Goal: Register for event/course

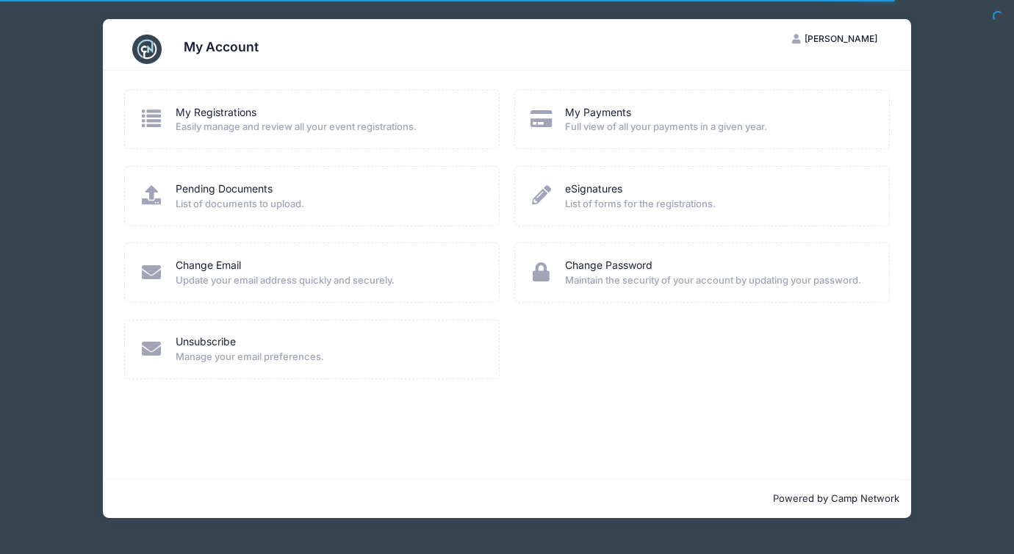
click at [421, 126] on span "Easily manage and review all your event registrations." at bounding box center [328, 127] width 305 height 15
click at [314, 125] on span "Easily manage and review all your event registrations." at bounding box center [328, 127] width 305 height 15
click at [236, 112] on link "My Registrations" at bounding box center [216, 112] width 81 height 15
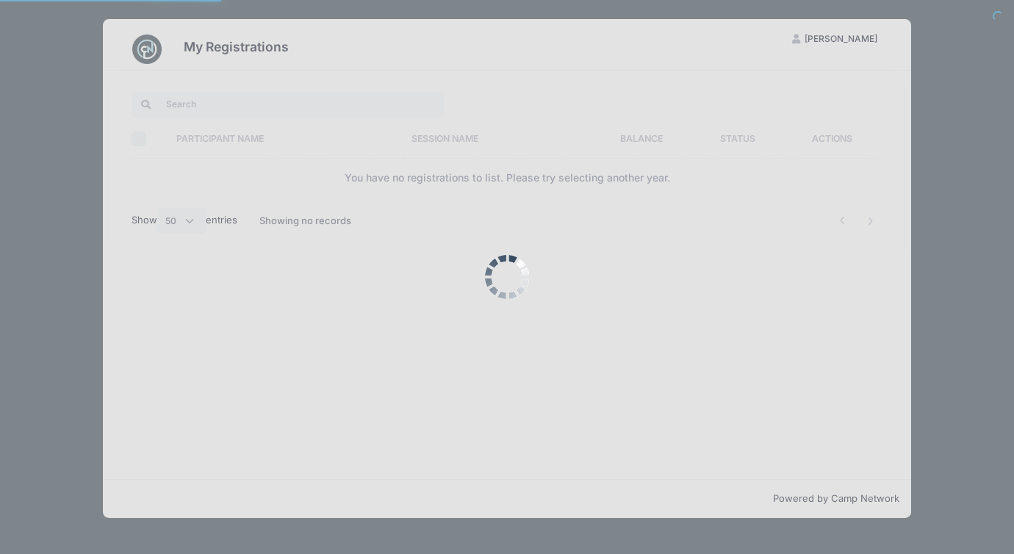
select select "50"
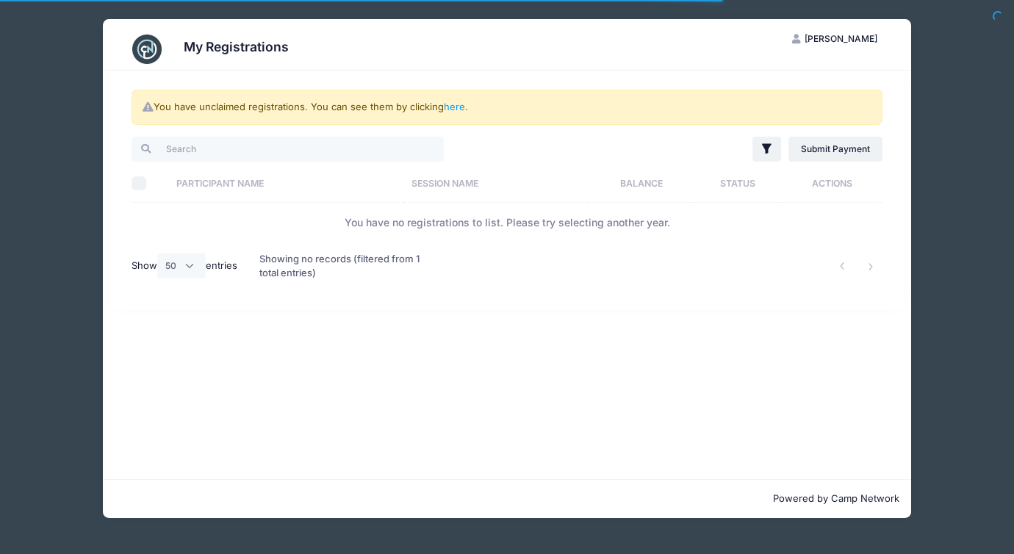
click at [369, 203] on table "Select All Participant Name Session Name Balance Status Actions You have no reg…" at bounding box center [506, 203] width 751 height 78
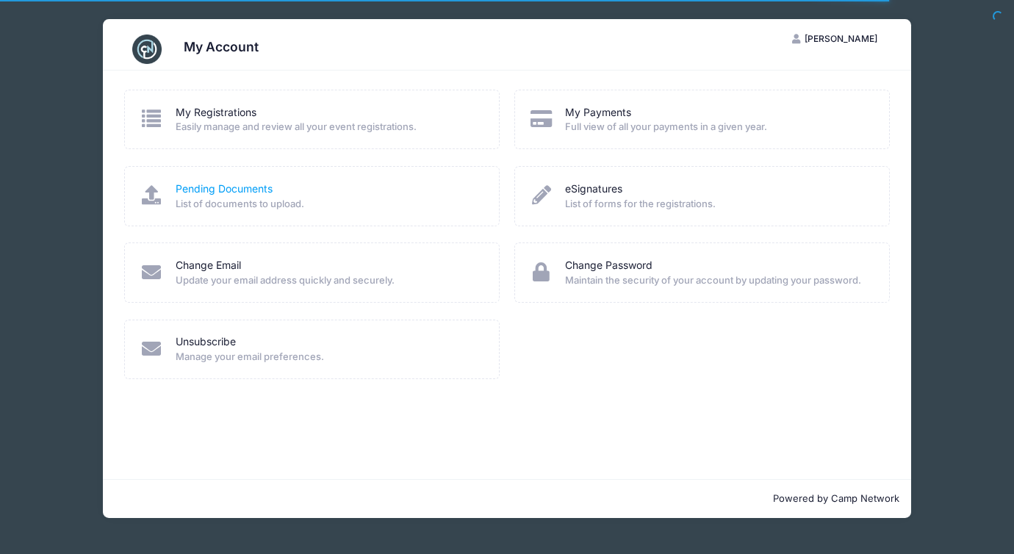
click at [258, 184] on link "Pending Documents" at bounding box center [224, 188] width 97 height 15
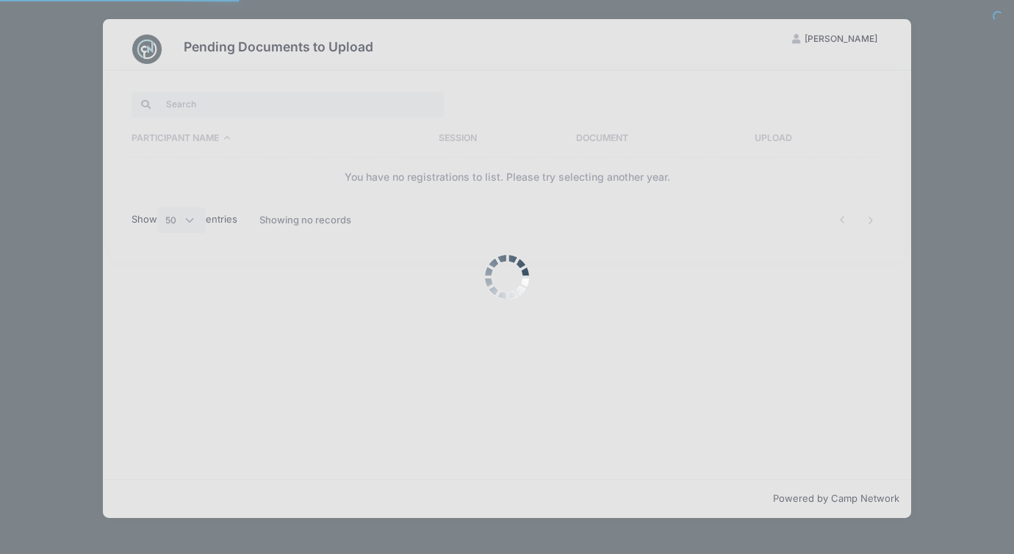
select select "50"
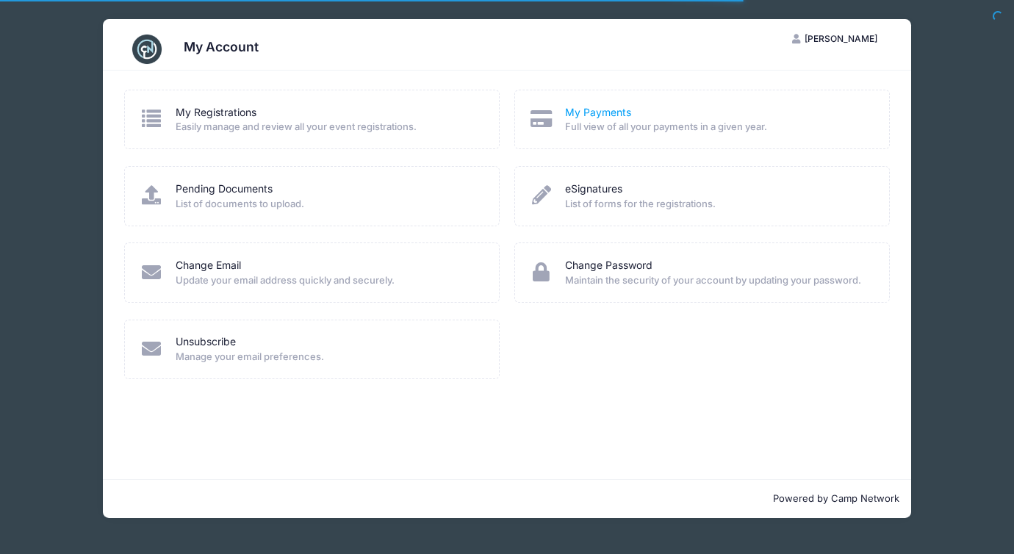
click at [612, 108] on link "My Payments" at bounding box center [598, 112] width 66 height 15
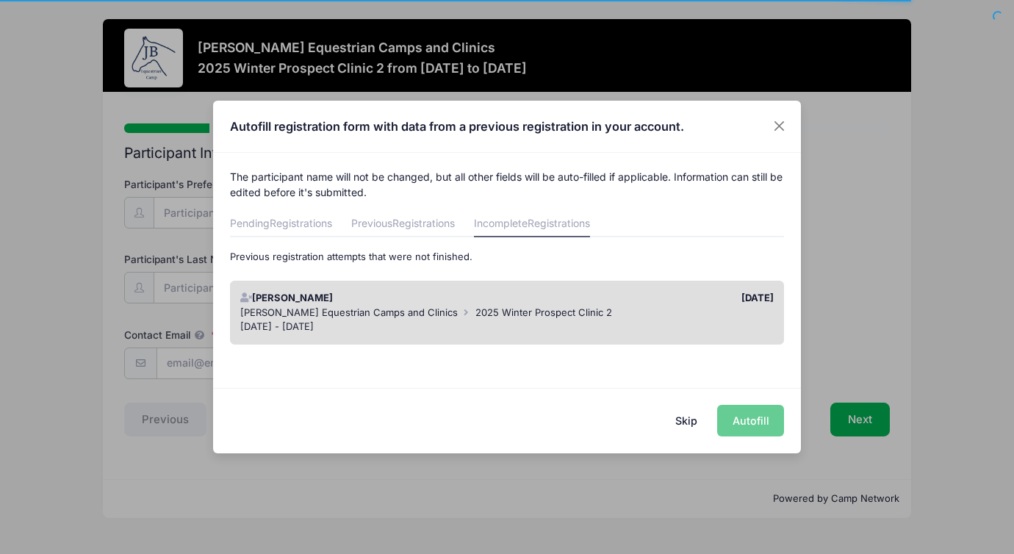
click at [674, 306] on div "Jessica Braswell Equestrian Camps and Clinics 2025 Winter Prospect Clinic 2" at bounding box center [507, 313] width 534 height 15
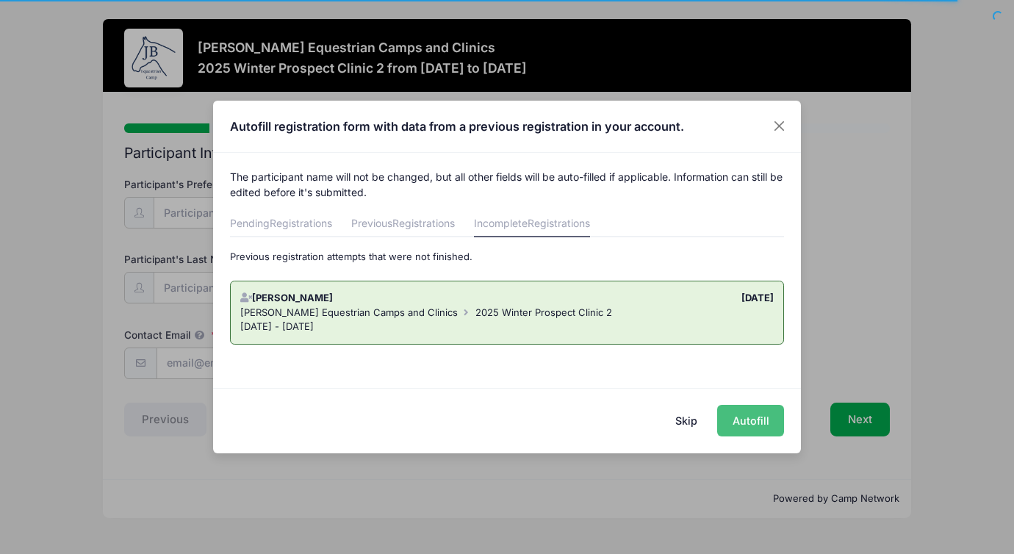
click at [728, 417] on button "Autofill" at bounding box center [750, 421] width 67 height 32
type input "[EMAIL_ADDRESS][DOMAIN_NAME]"
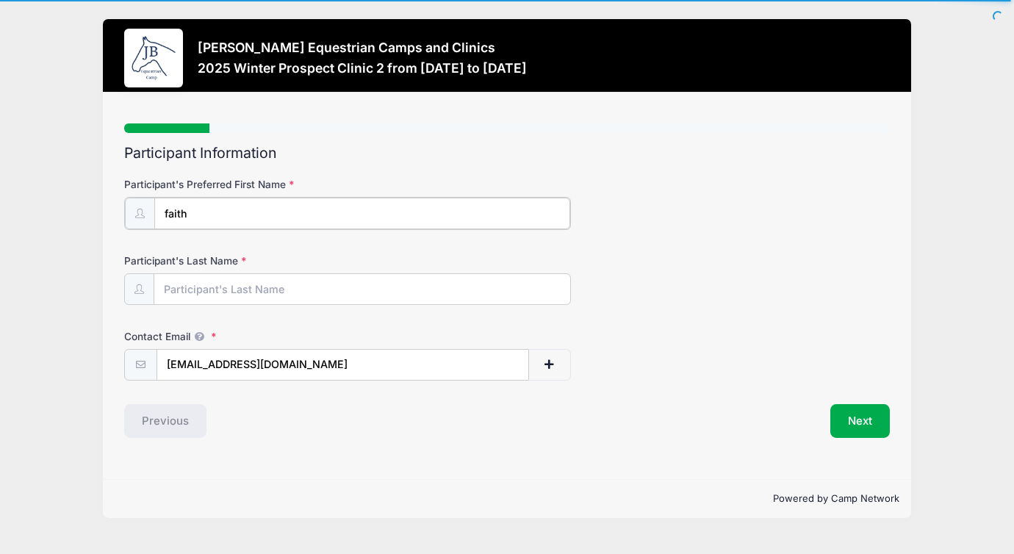
type input "faith"
type input "[PERSON_NAME]"
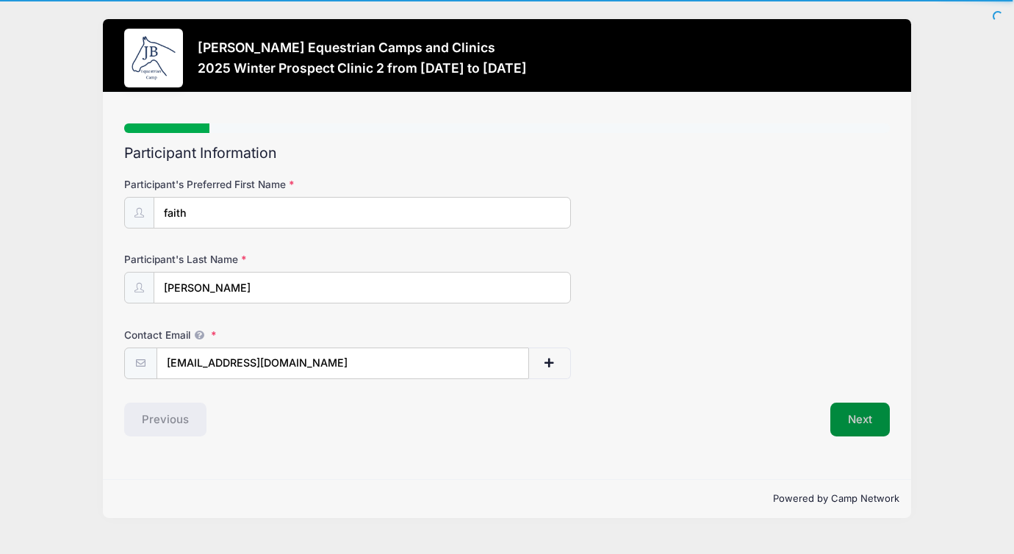
click at [858, 425] on button "Next" at bounding box center [859, 419] width 59 height 34
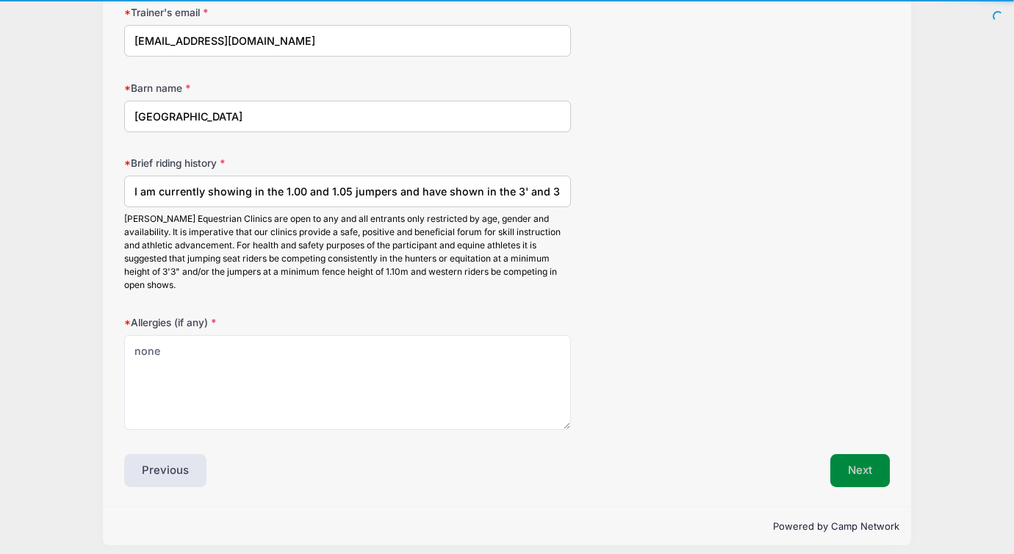
click at [861, 461] on button "Next" at bounding box center [859, 471] width 59 height 34
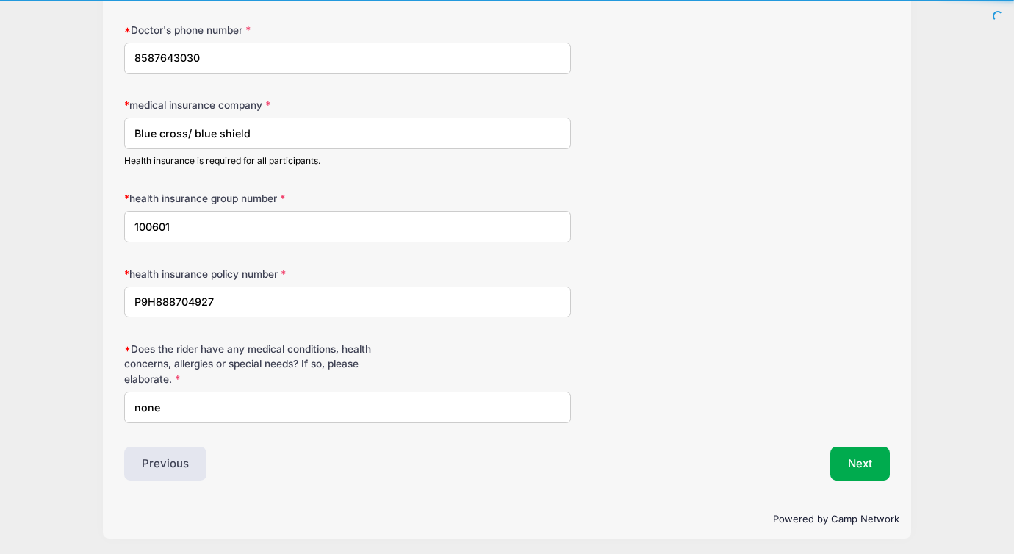
scroll to position [304, 0]
click at [856, 469] on button "Next" at bounding box center [859, 464] width 59 height 34
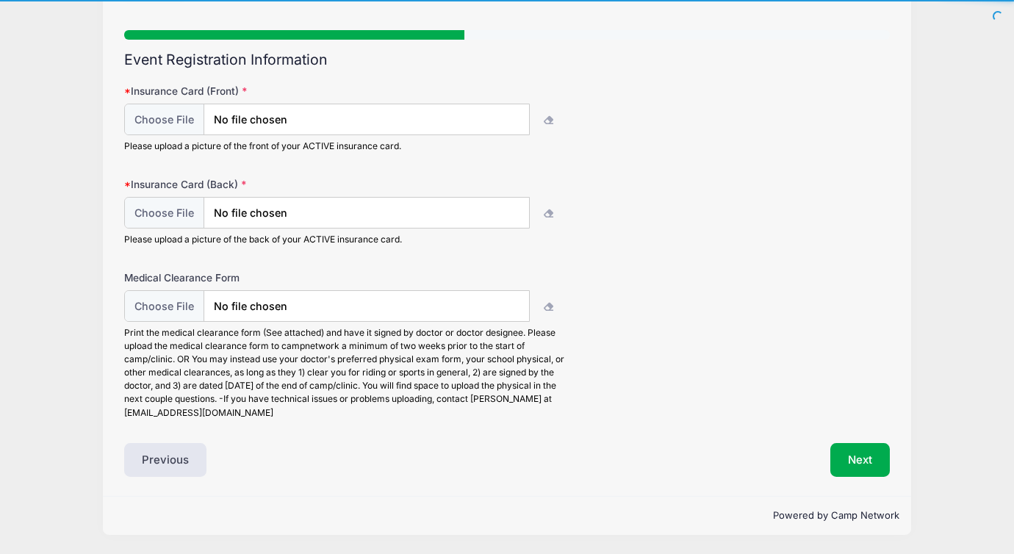
scroll to position [93, 0]
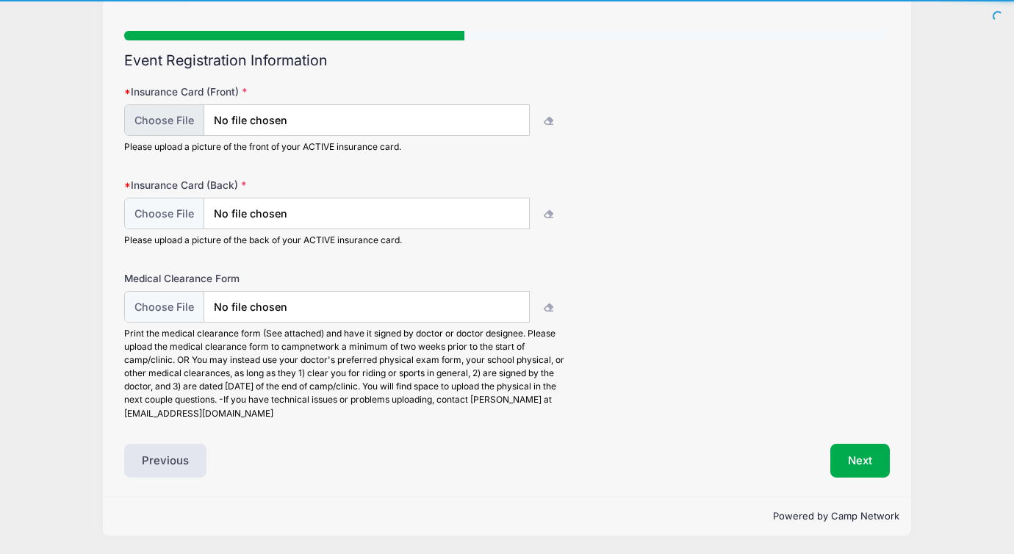
click at [177, 129] on input "file" at bounding box center [326, 120] width 405 height 32
type input "C:\fakepath\Untitled document.pdf"
click at [166, 220] on input "file" at bounding box center [326, 214] width 405 height 32
type input "C:\fakepath\Untitled document-3.pdf"
click at [878, 461] on button "Next" at bounding box center [859, 461] width 59 height 34
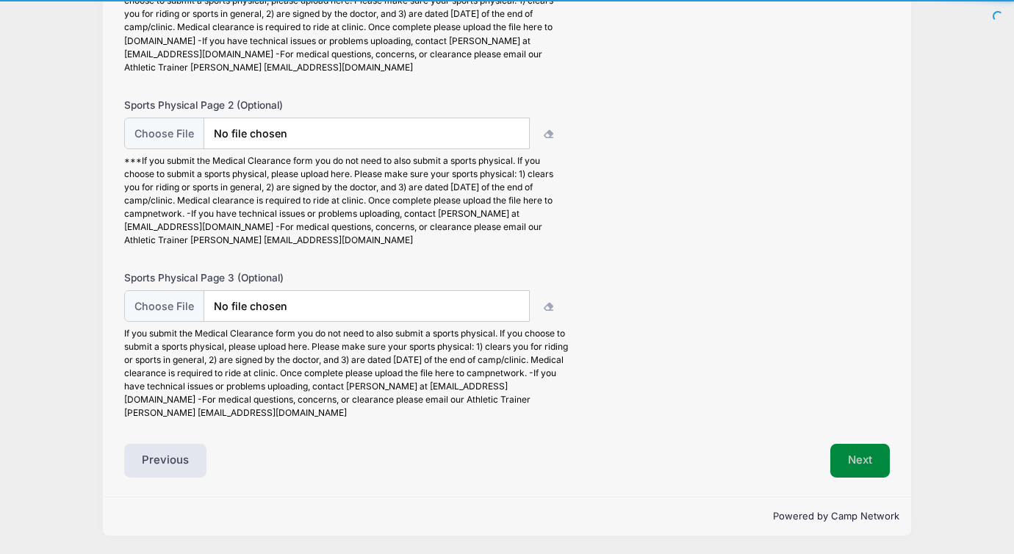
scroll to position [251, 0]
click at [859, 472] on button "Next" at bounding box center [859, 461] width 59 height 34
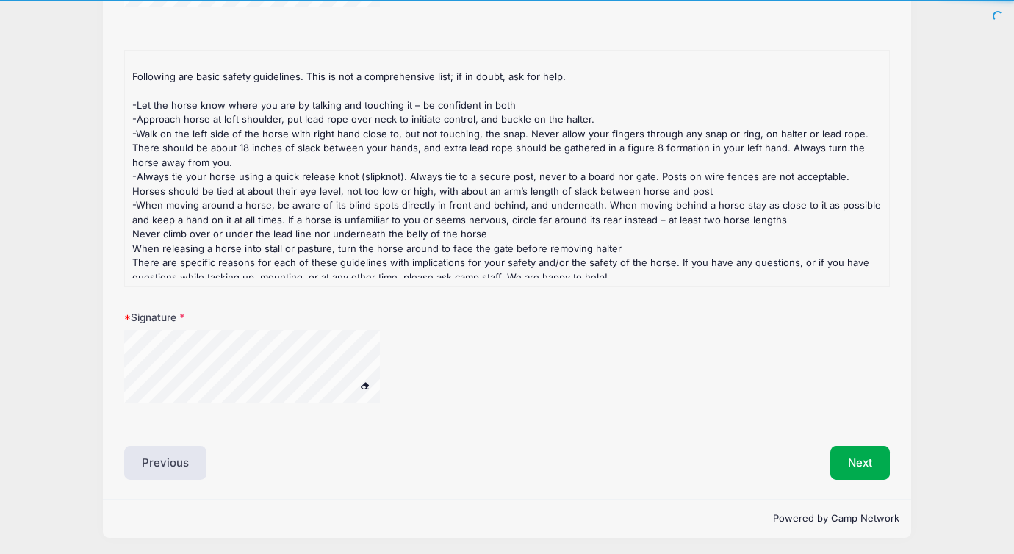
scroll to position [45, 0]
click at [838, 451] on button "Next" at bounding box center [859, 463] width 59 height 34
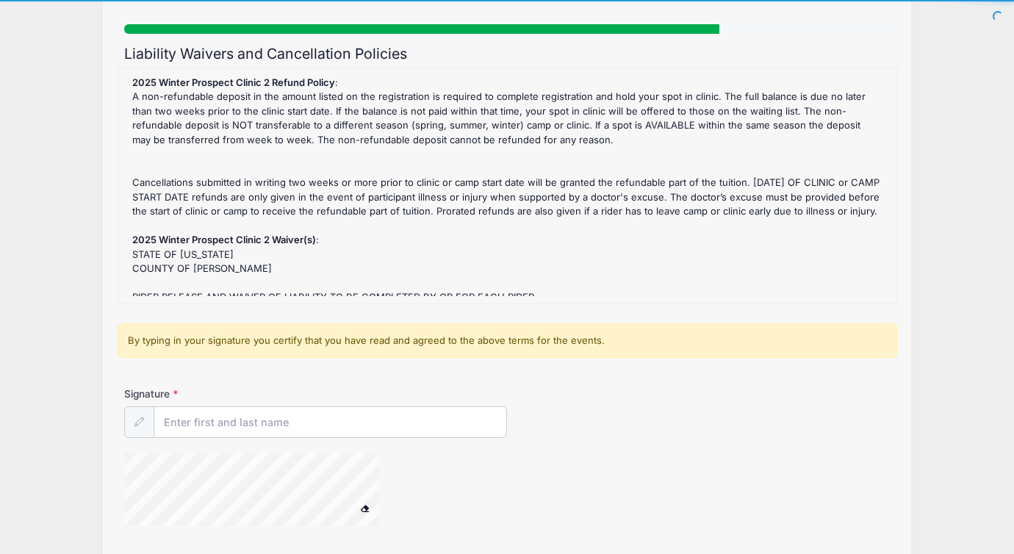
scroll to position [156, 0]
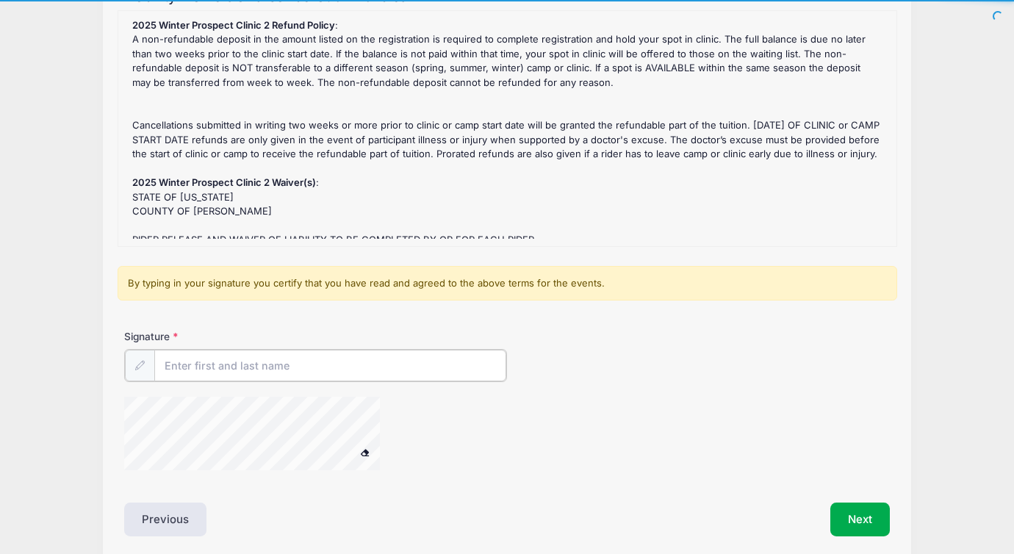
click at [385, 367] on input "Signature" at bounding box center [330, 366] width 352 height 32
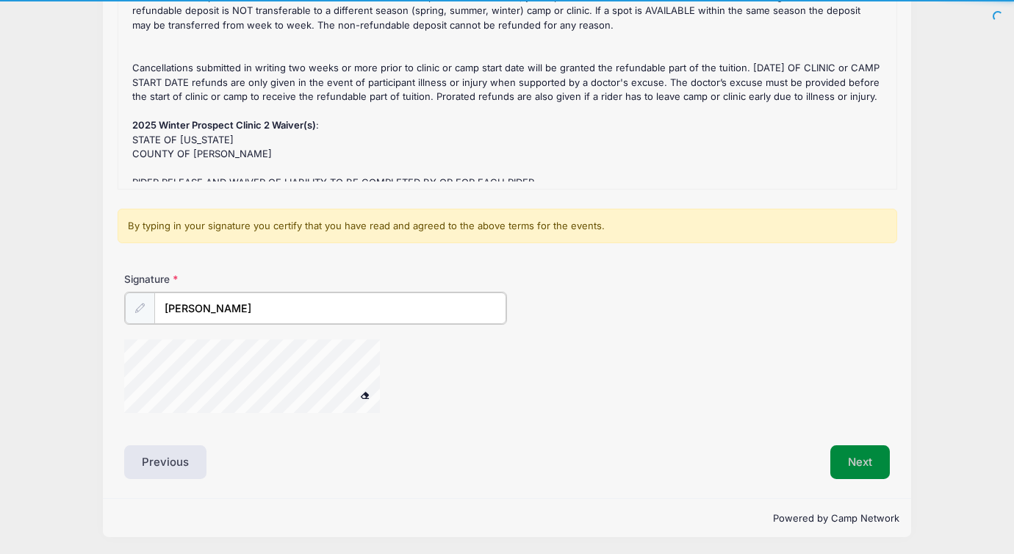
type input "faith mayer"
click at [834, 461] on button "Next" at bounding box center [859, 461] width 59 height 34
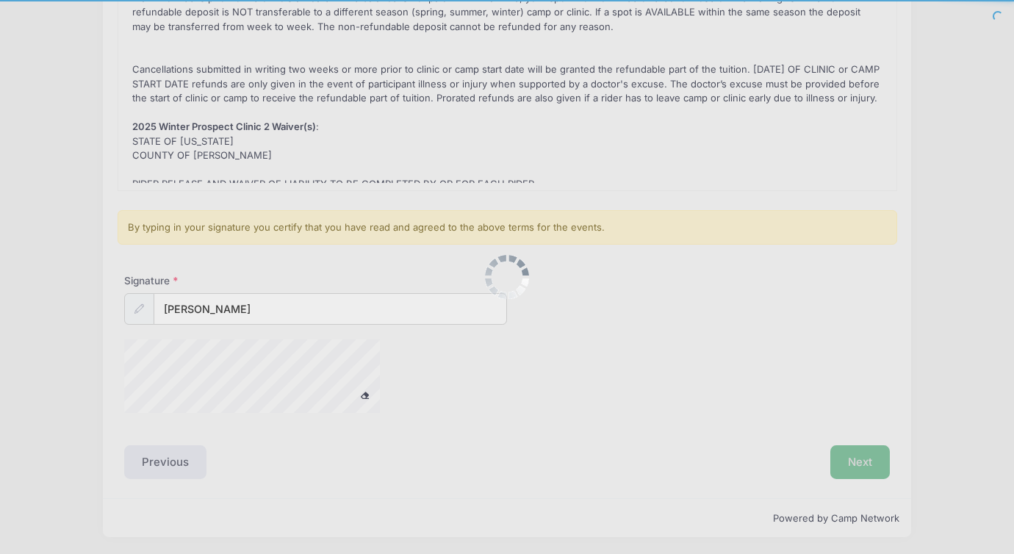
scroll to position [0, 0]
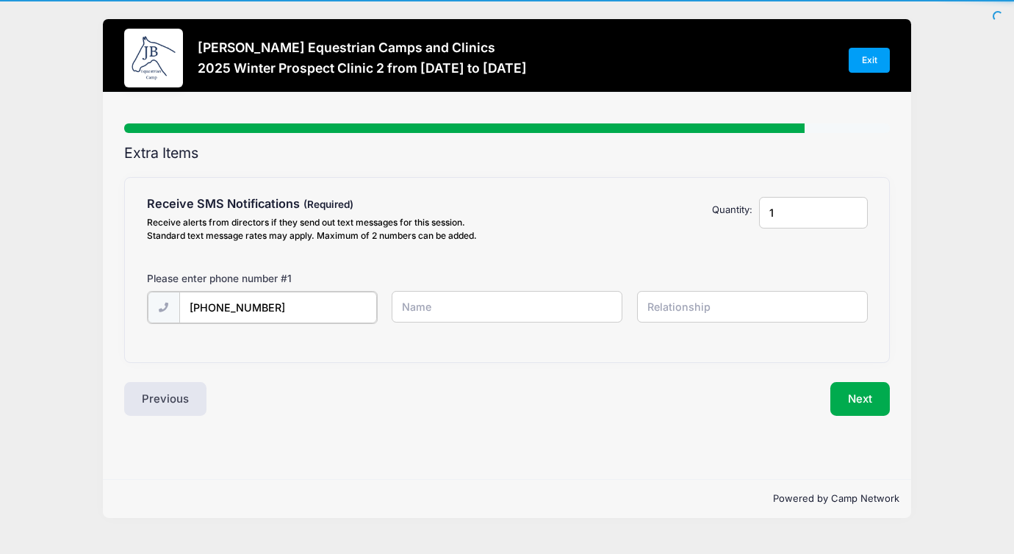
type input "(619) 494-4683"
type input "faith"
click at [710, 306] on input "text" at bounding box center [752, 307] width 231 height 32
type input "rider"
click at [854, 391] on button "Next" at bounding box center [859, 397] width 59 height 34
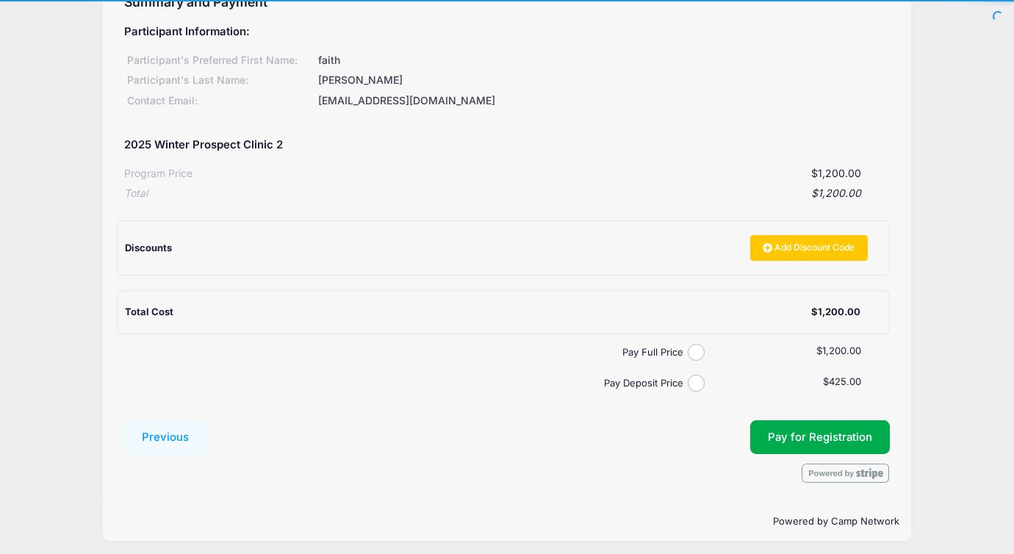
scroll to position [150, 0]
click at [696, 378] on input "Pay Deposit Price" at bounding box center [695, 383] width 17 height 17
radio input "true"
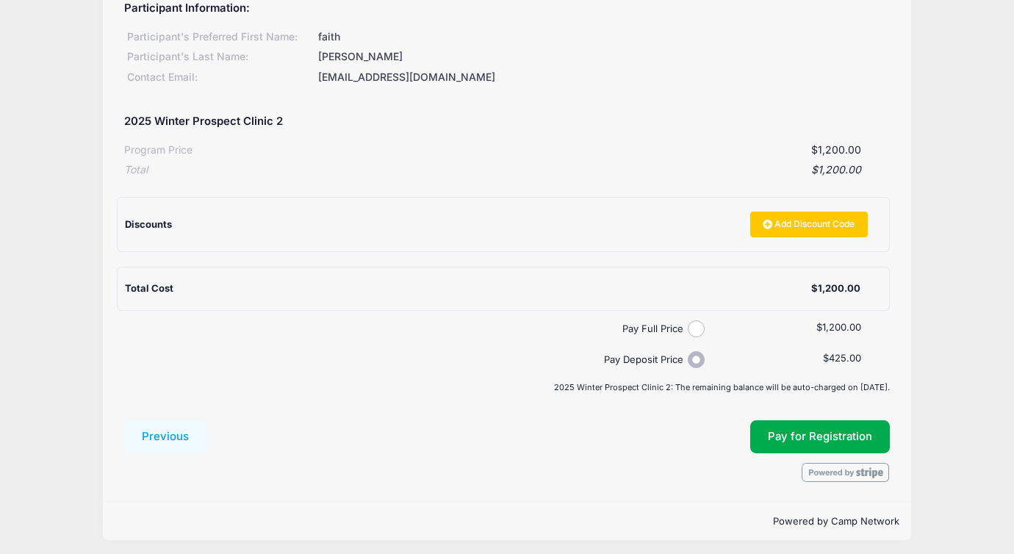
scroll to position [173, 0]
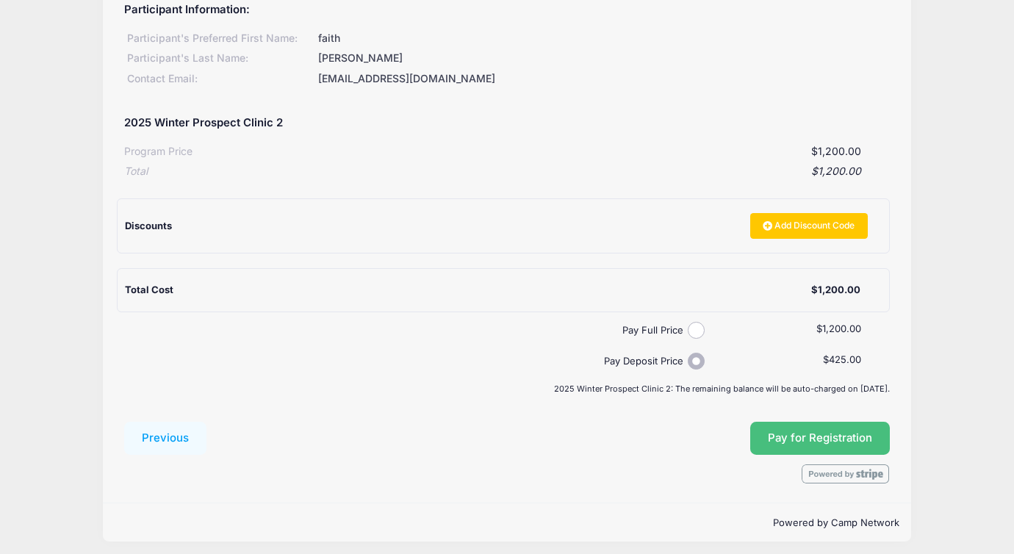
click at [792, 431] on span "Pay for Registration" at bounding box center [820, 437] width 104 height 13
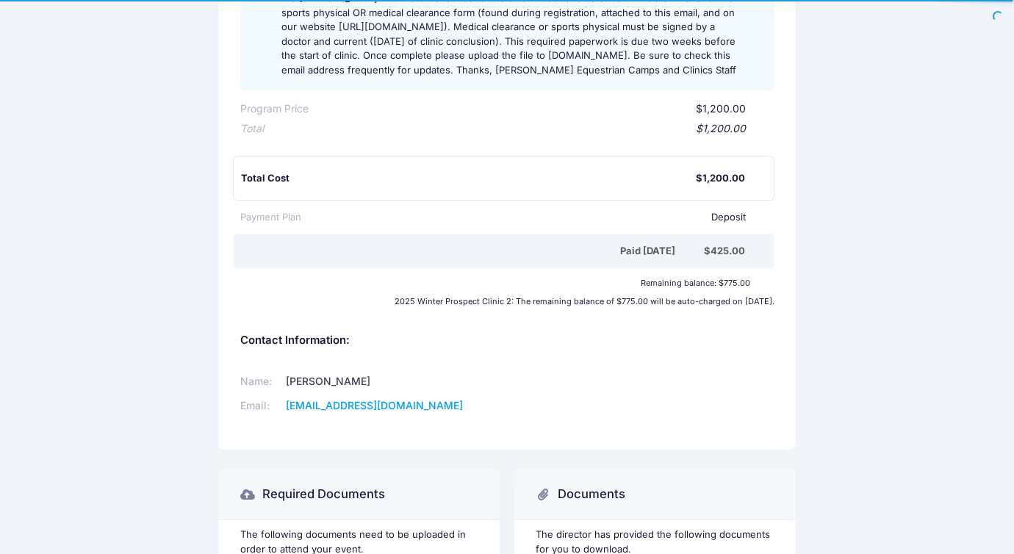
scroll to position [364, 0]
